Goal: Check status: Check status

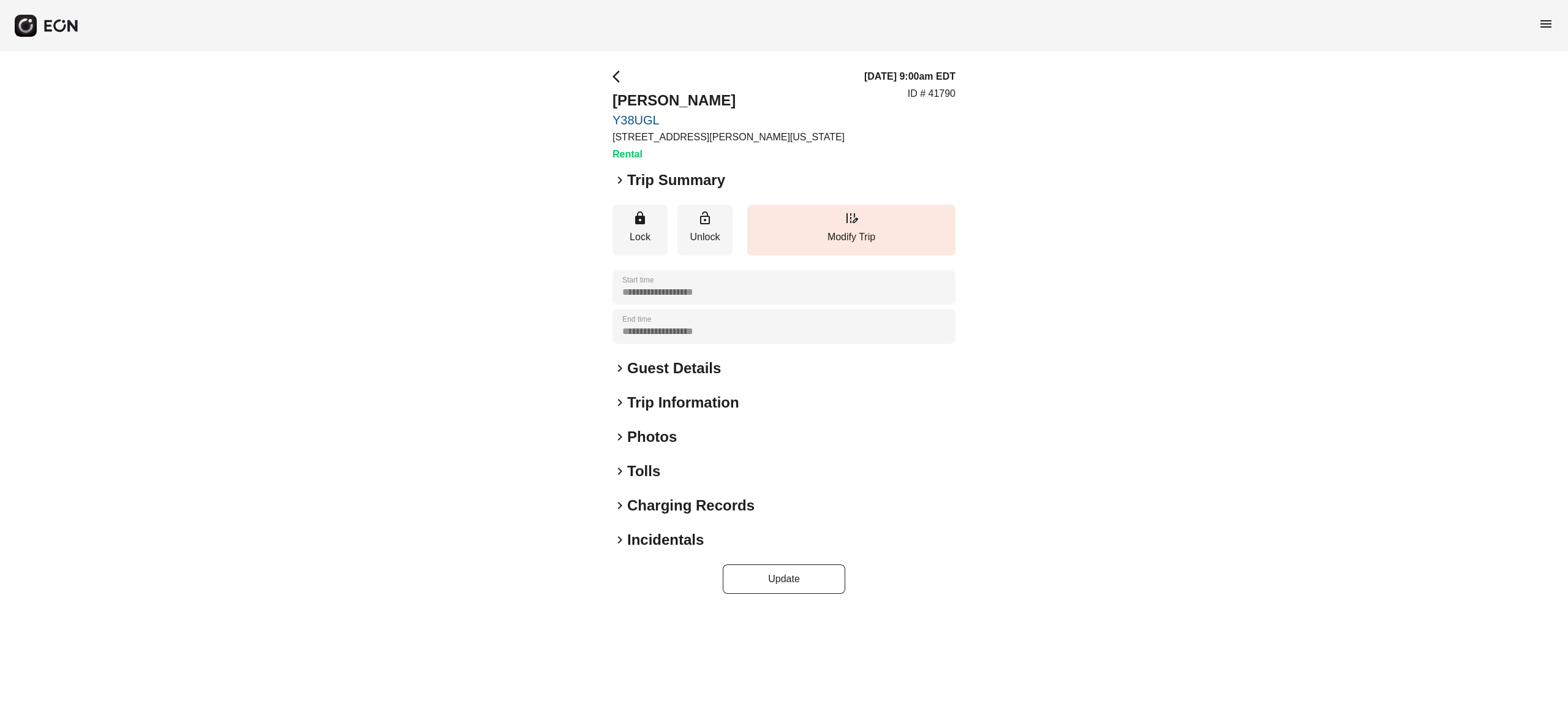
click at [637, 428] on h2 "Photos" at bounding box center [651, 437] width 50 height 19
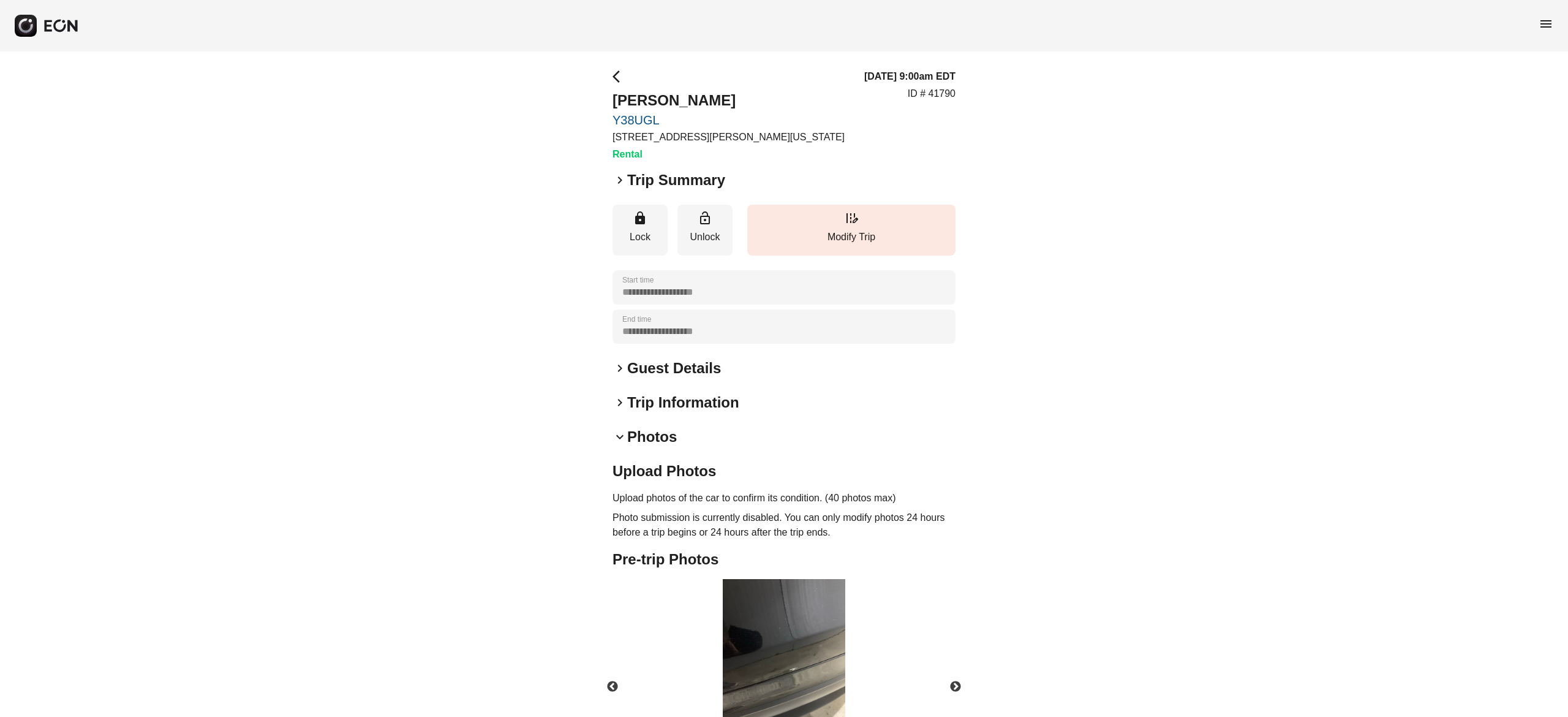
scroll to position [123, 0]
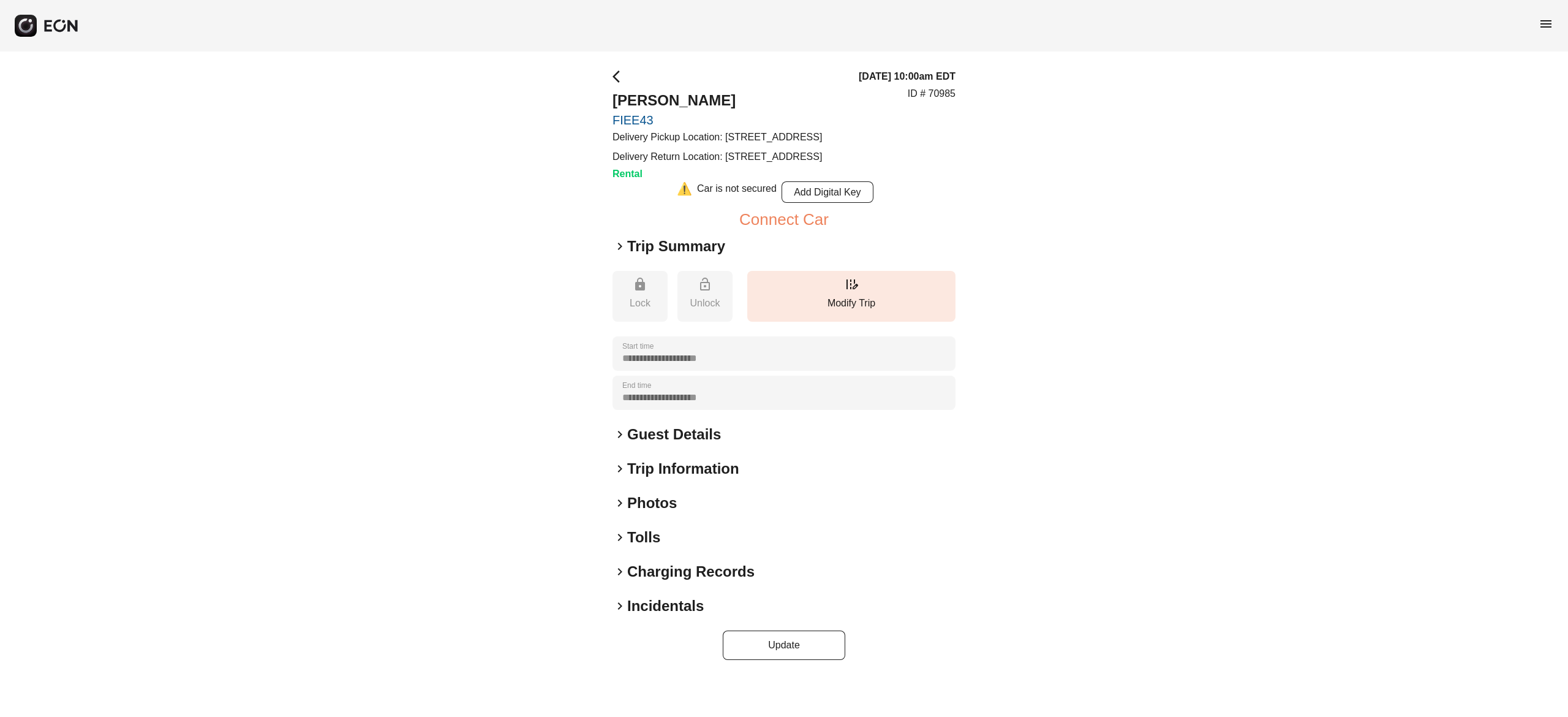
click at [666, 513] on h2 "Photos" at bounding box center [651, 502] width 50 height 19
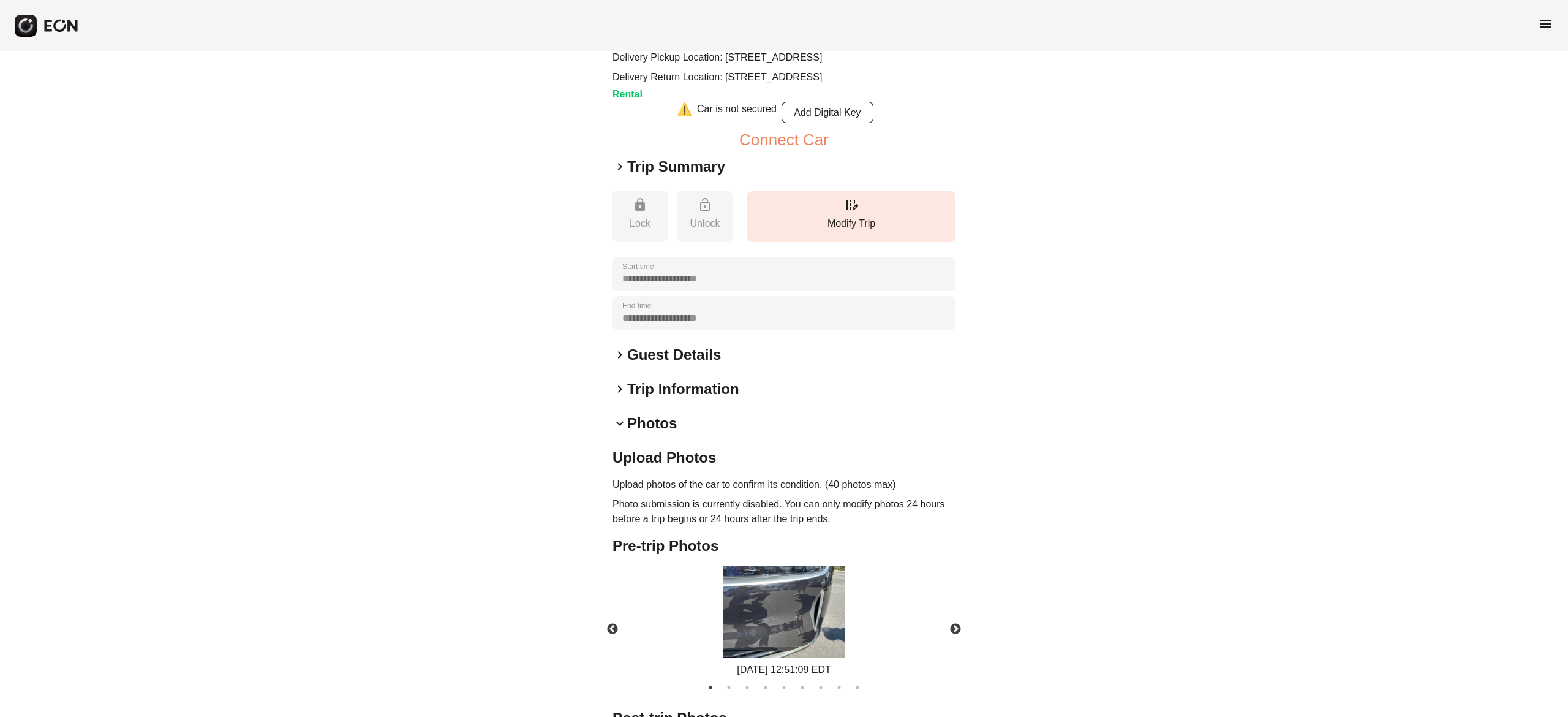
scroll to position [294, 0]
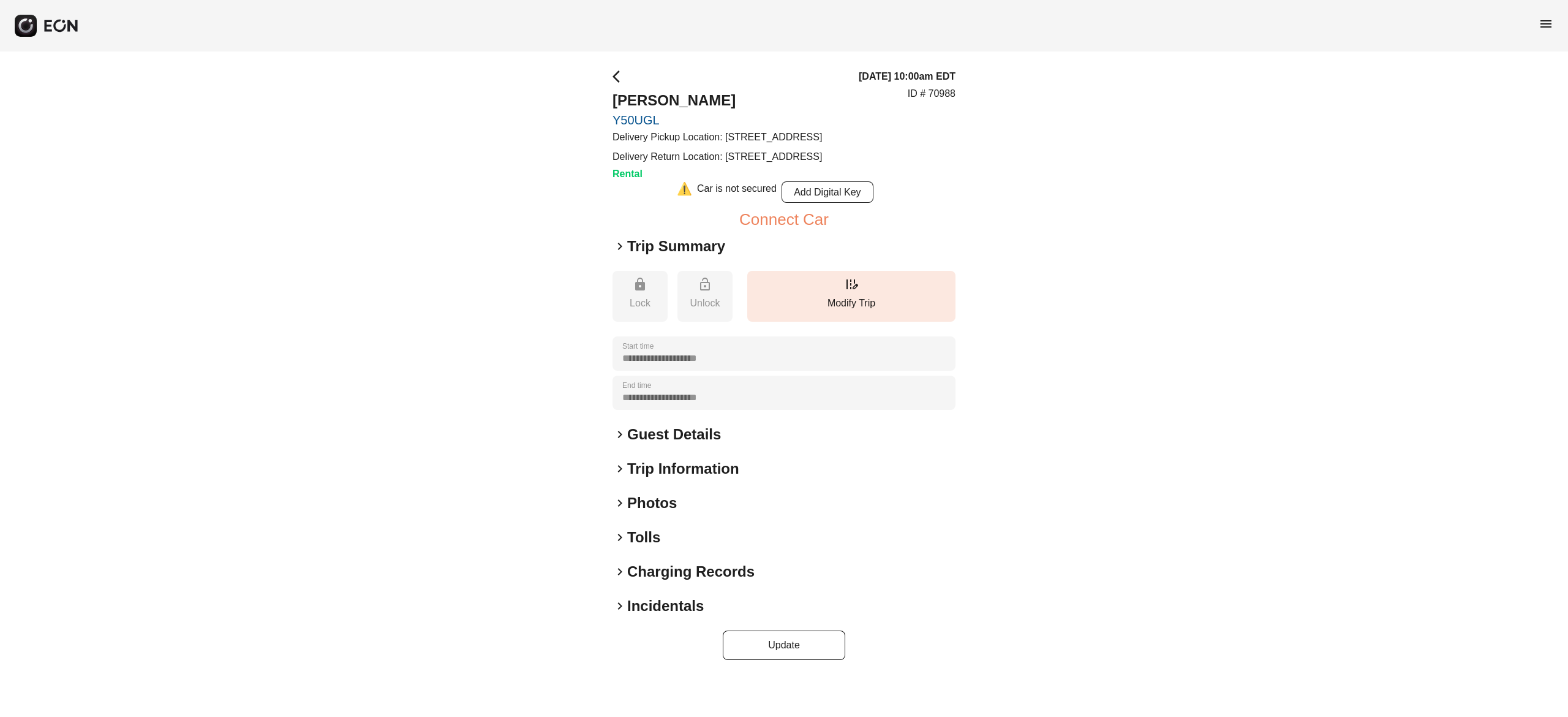
click at [646, 513] on h2 "Photos" at bounding box center [651, 502] width 50 height 19
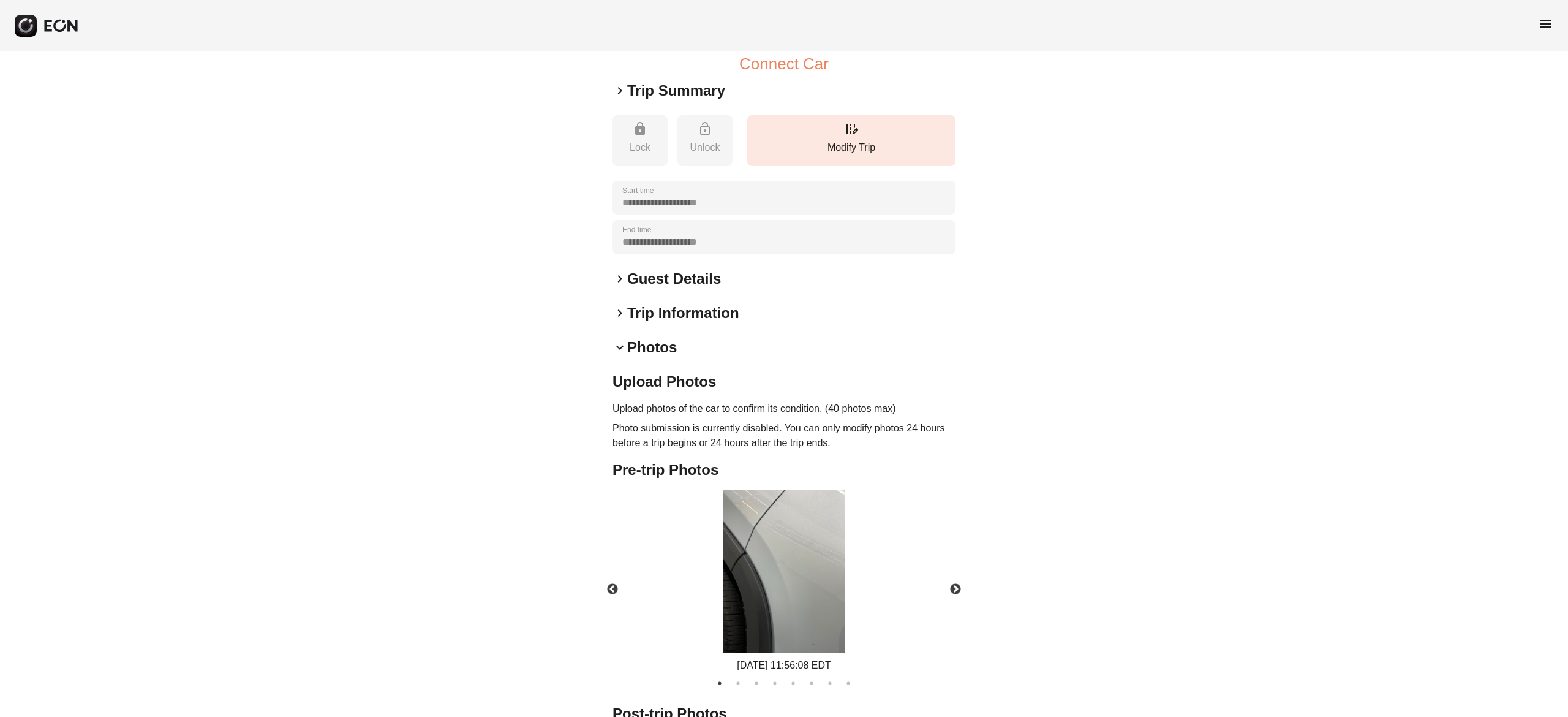
scroll to position [245, 0]
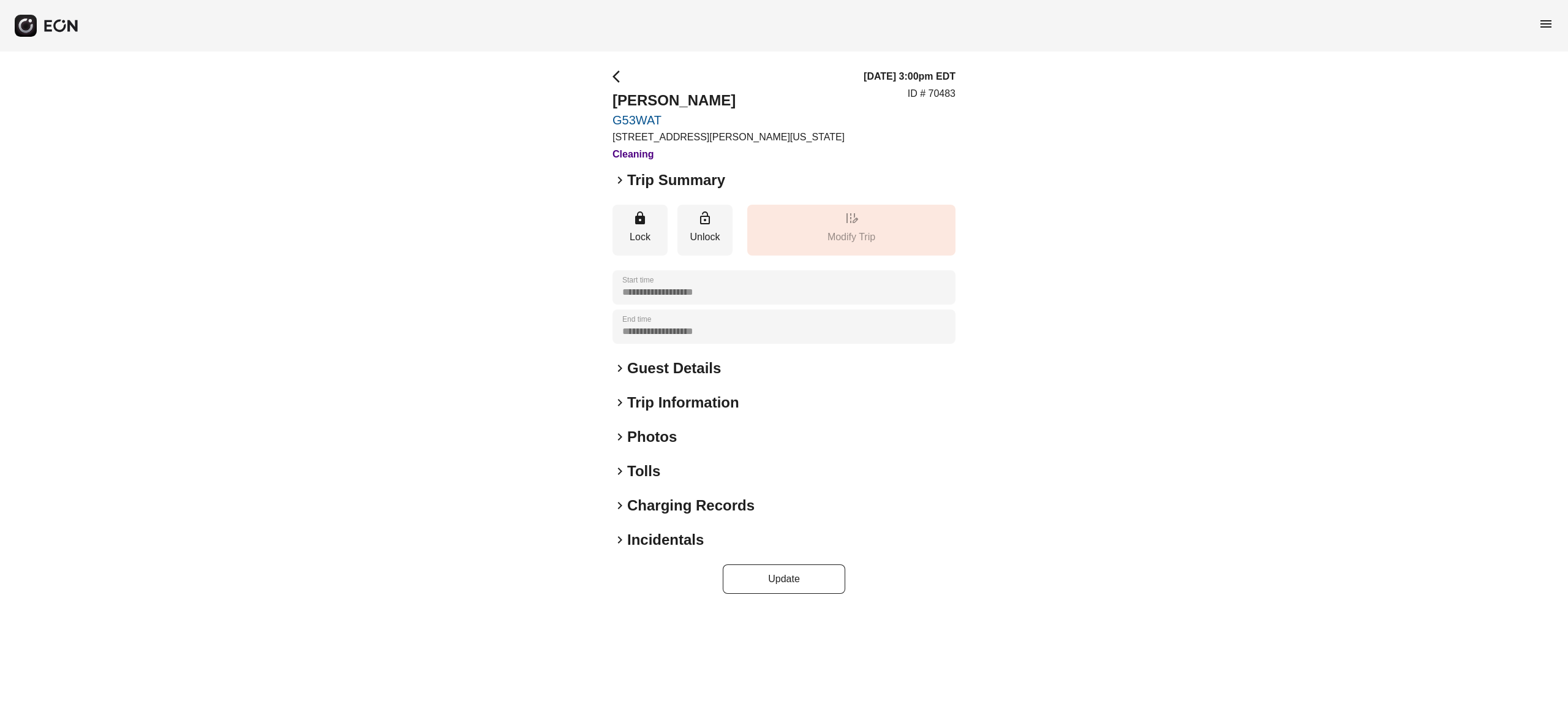
click at [660, 443] on h2 "Photos" at bounding box center [651, 437] width 50 height 19
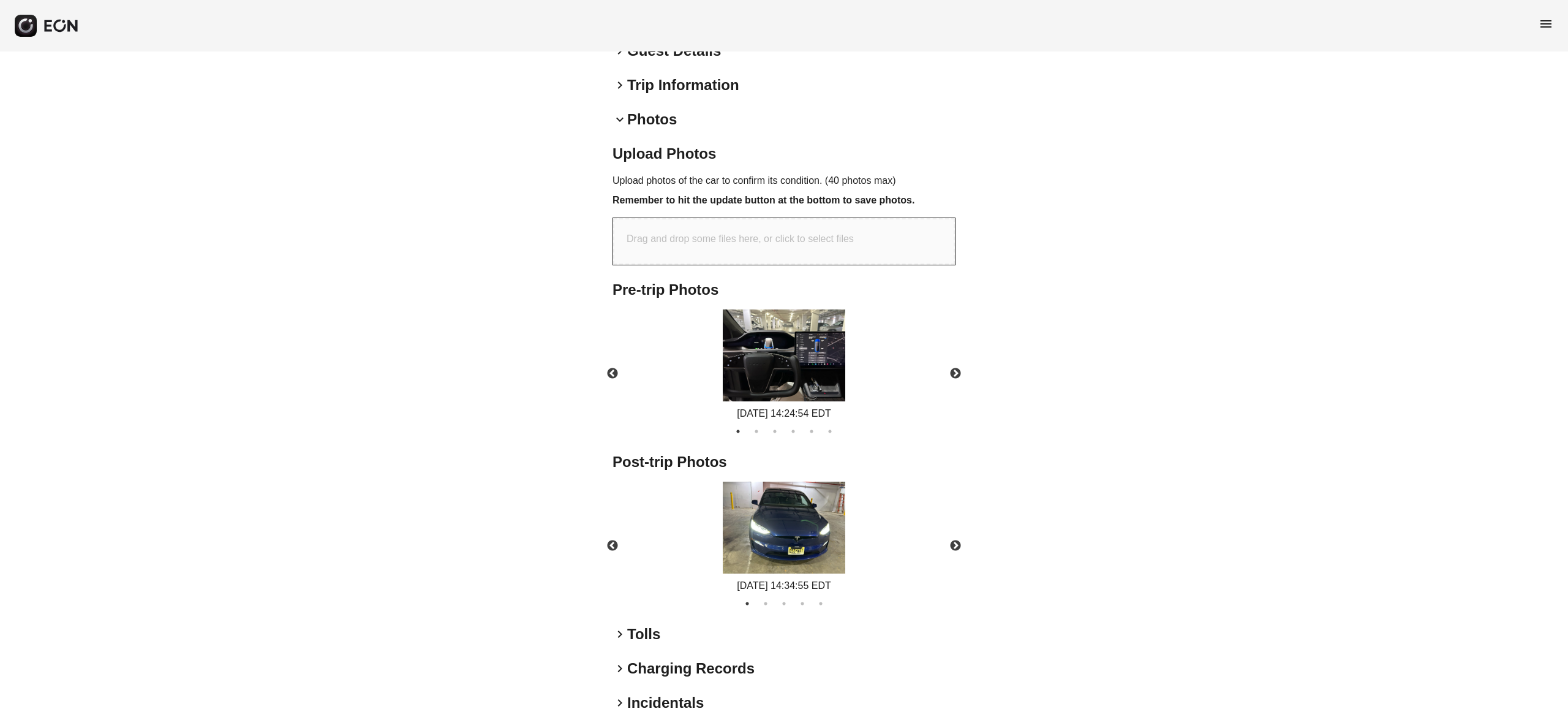
scroll to position [374, 0]
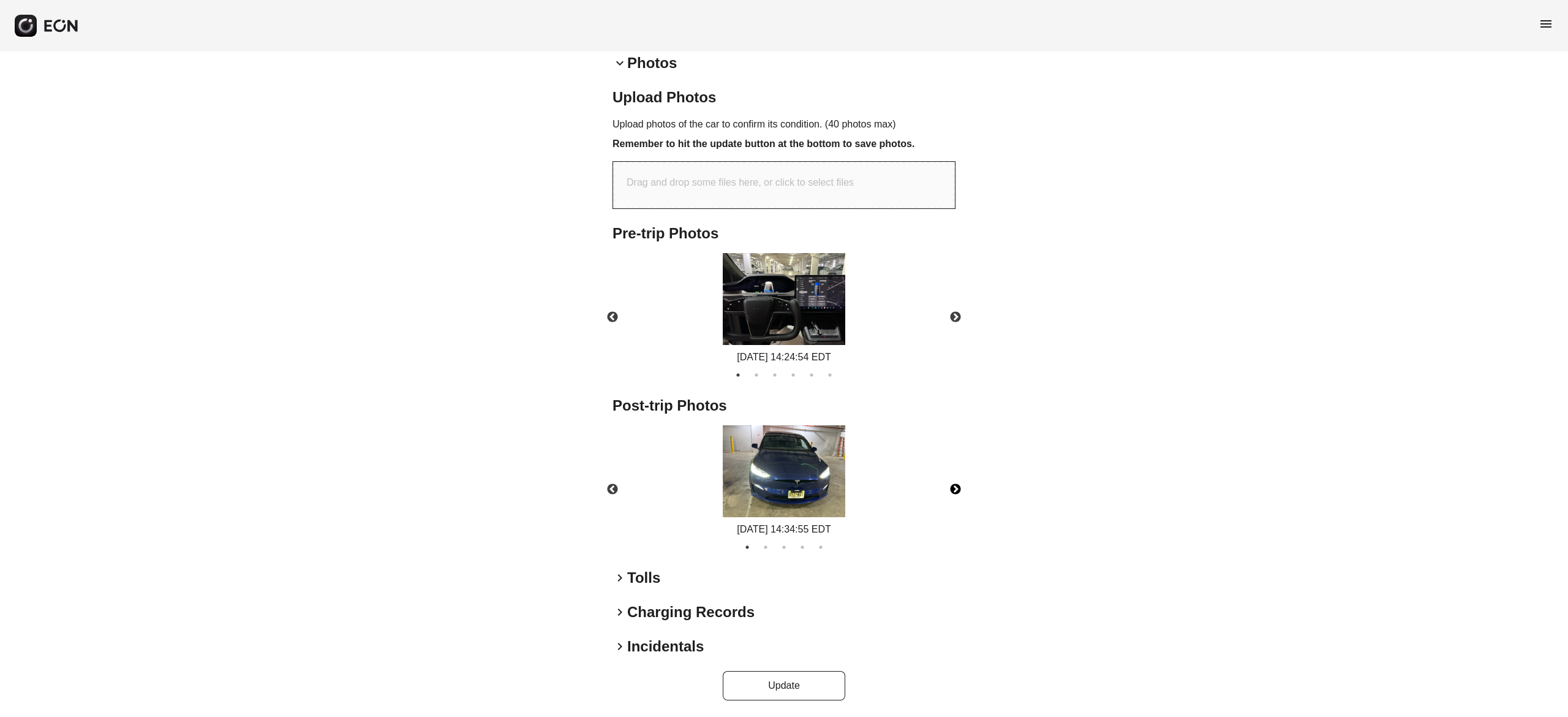
click at [954, 491] on button "Next" at bounding box center [955, 489] width 43 height 43
